Goal: Find contact information: Obtain details needed to contact an individual or organization

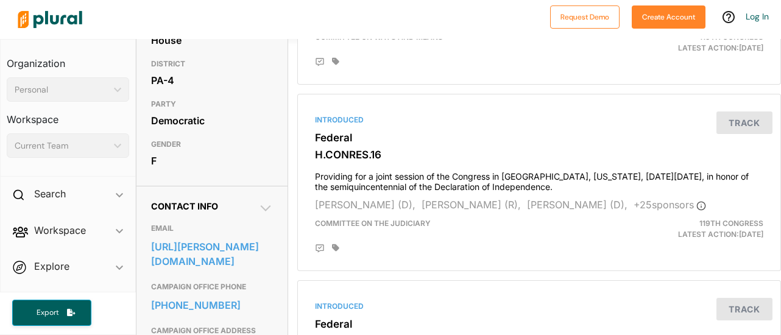
scroll to position [280, 0]
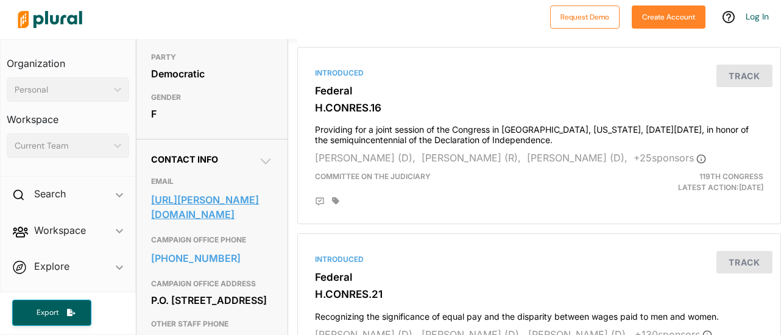
click at [203, 219] on body "Request Demo Create Account Log In Organization Personal ic_keyboard_arrow_down…" at bounding box center [390, 167] width 781 height 335
drag, startPoint x: 166, startPoint y: 217, endPoint x: 285, endPoint y: 245, distance: 121.9
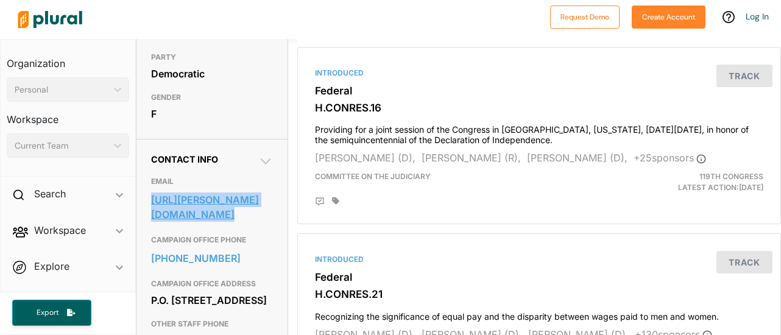
drag, startPoint x: 141, startPoint y: 218, endPoint x: 219, endPoint y: 243, distance: 81.9
copy link "[URL][PERSON_NAME][DOMAIN_NAME]"
